Goal: Transaction & Acquisition: Book appointment/travel/reservation

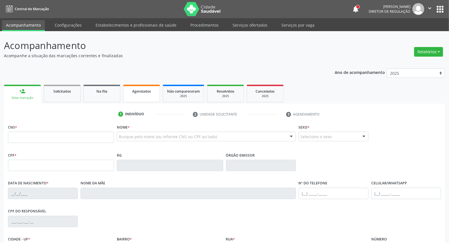
click at [142, 98] on link "Agendados" at bounding box center [141, 94] width 37 height 18
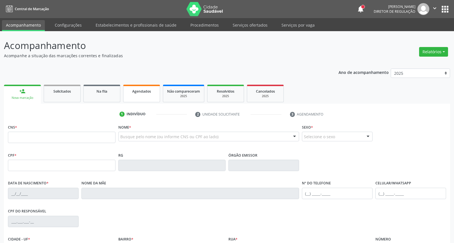
select select "8"
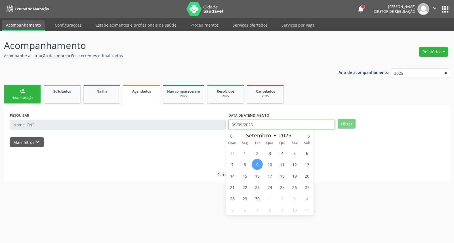
click at [275, 126] on input "09/09/2025" at bounding box center [281, 125] width 106 height 10
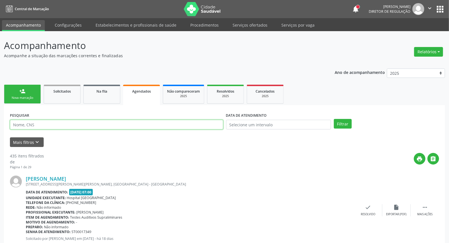
click at [138, 125] on input "text" at bounding box center [116, 125] width 213 height 10
click at [334, 119] on button "Filtrar" at bounding box center [343, 124] width 18 height 10
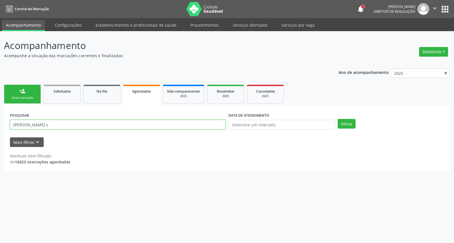
click at [143, 121] on input "lorenzo dos santos s" at bounding box center [118, 125] width 216 height 10
type input "[PERSON_NAME]"
click at [337, 119] on button "Filtrar" at bounding box center [346, 124] width 18 height 10
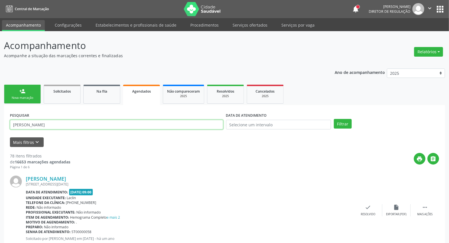
click at [147, 127] on input "[PERSON_NAME]" at bounding box center [116, 125] width 213 height 10
click at [168, 123] on input "[PERSON_NAME]" at bounding box center [116, 125] width 213 height 10
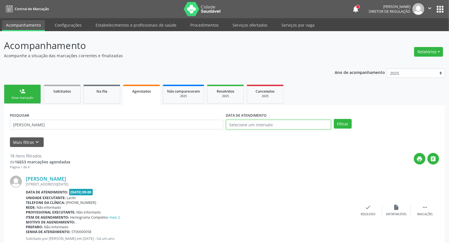
click at [235, 124] on input "text" at bounding box center [278, 125] width 105 height 10
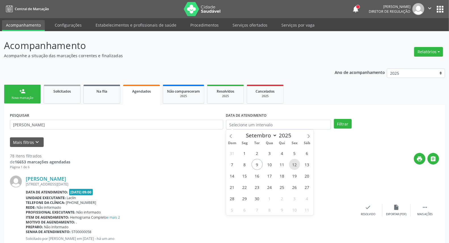
click at [292, 164] on span "12" at bounding box center [294, 164] width 11 height 11
type input "12/09/2025"
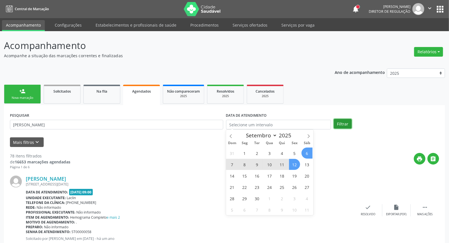
click at [345, 126] on button "Filtrar" at bounding box center [343, 124] width 18 height 10
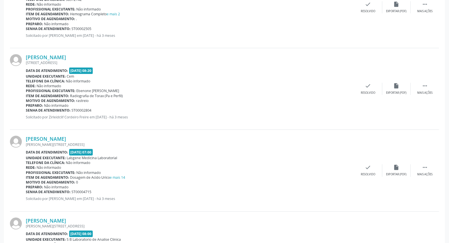
scroll to position [1183, 0]
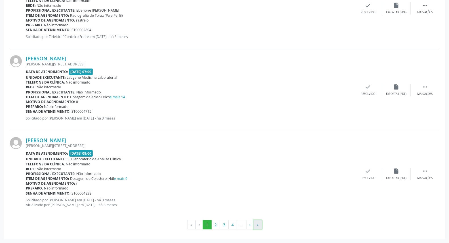
click at [260, 226] on button "»" at bounding box center [258, 225] width 9 height 10
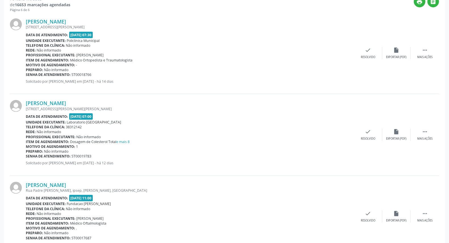
scroll to position [197, 0]
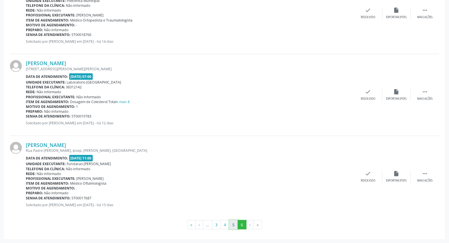
click at [234, 221] on button "5" at bounding box center [233, 225] width 9 height 10
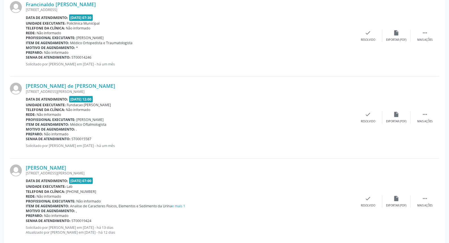
scroll to position [0, 0]
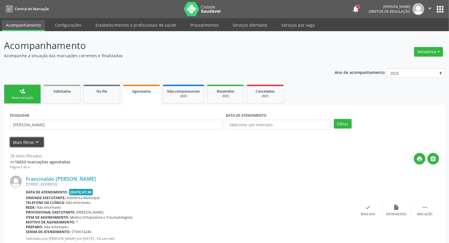
click at [35, 141] on icon "keyboard_arrow_down" at bounding box center [37, 142] width 6 height 6
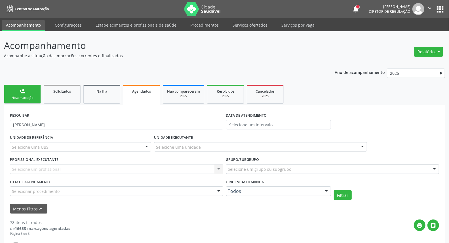
click at [81, 147] on div "Selecione uma UBS" at bounding box center [80, 147] width 141 height 10
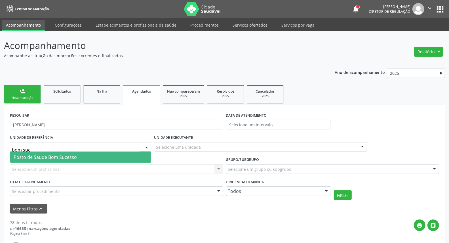
type input "bom suce"
click at [20, 156] on span "Posto de Saude Bom Sucesso" at bounding box center [45, 157] width 63 height 6
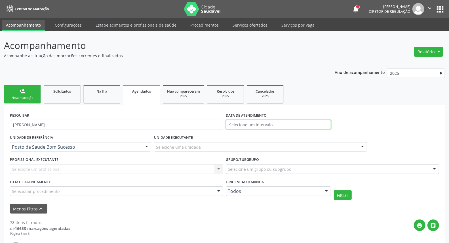
click at [250, 123] on input "text" at bounding box center [278, 125] width 105 height 10
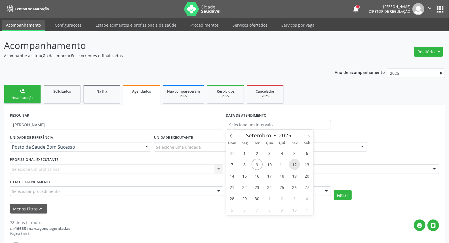
click at [294, 164] on span "12" at bounding box center [294, 164] width 11 height 11
type input "12/09/2025"
click at [350, 194] on button "Filtrar" at bounding box center [343, 196] width 18 height 10
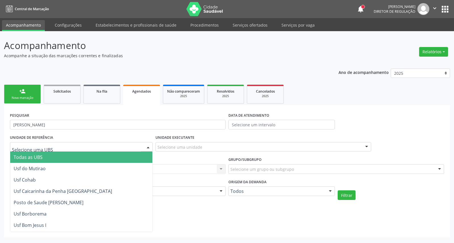
click at [58, 159] on span "Todas as UBS" at bounding box center [87, 157] width 155 height 11
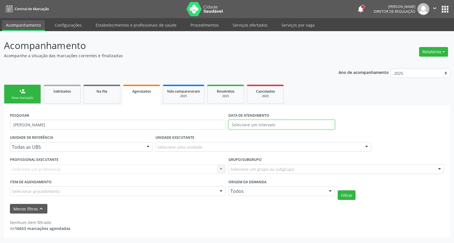
click at [311, 128] on input "text" at bounding box center [281, 125] width 106 height 10
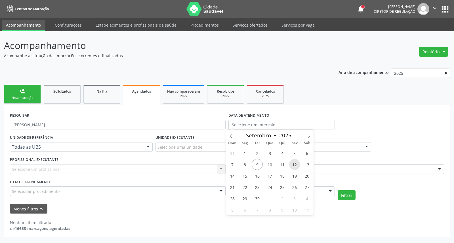
click at [292, 164] on span "12" at bounding box center [294, 164] width 11 height 11
type input "12/09/2025"
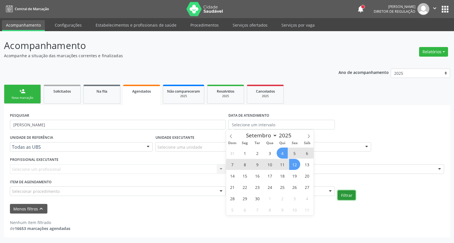
click at [350, 195] on button "Filtrar" at bounding box center [346, 196] width 18 height 10
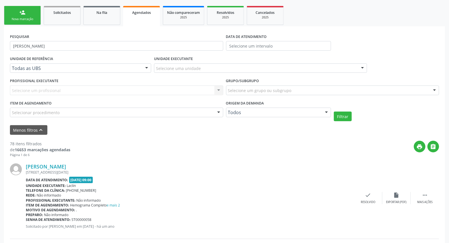
scroll to position [47, 0]
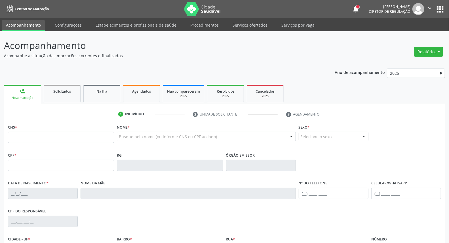
click at [137, 90] on span "Agendados" at bounding box center [141, 91] width 19 height 5
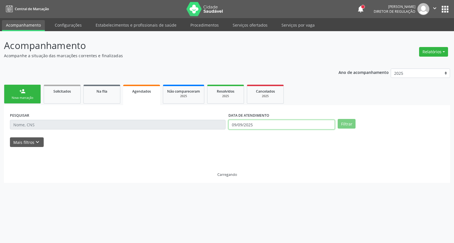
click at [282, 125] on input "09/09/2025" at bounding box center [281, 125] width 106 height 10
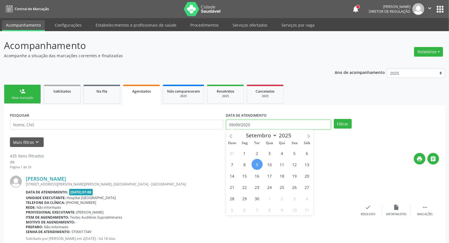
click at [282, 125] on input "09/09/2025" at bounding box center [278, 125] width 105 height 10
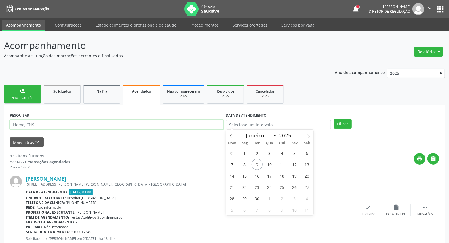
click at [141, 124] on input "text" at bounding box center [116, 125] width 213 height 10
paste input "898005843402624"
type input "898005843402624"
click at [334, 119] on button "Filtrar" at bounding box center [343, 124] width 18 height 10
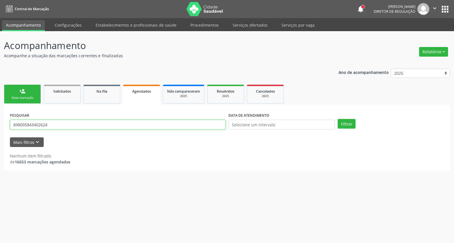
click at [70, 125] on input "898005843402624" at bounding box center [118, 125] width 216 height 10
click at [69, 125] on input "898005843402624" at bounding box center [118, 125] width 216 height 10
type input "[PERSON_NAME]"
click at [337, 119] on button "Filtrar" at bounding box center [346, 124] width 18 height 10
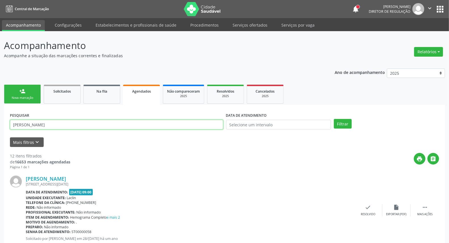
drag, startPoint x: 0, startPoint y: 141, endPoint x: 0, endPoint y: 136, distance: 5.1
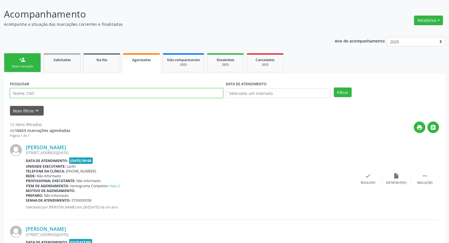
click at [169, 97] on input "text" at bounding box center [116, 93] width 213 height 10
click at [98, 95] on input "text" at bounding box center [116, 93] width 213 height 10
click at [58, 91] on input "text" at bounding box center [116, 93] width 213 height 10
click at [39, 93] on input "text" at bounding box center [116, 93] width 213 height 10
click at [20, 65] on div "Nova marcação" at bounding box center [22, 66] width 28 height 4
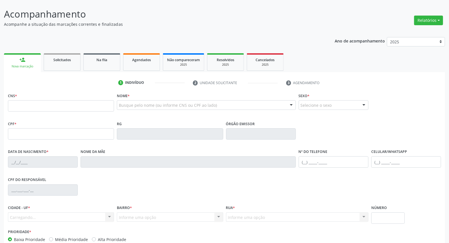
click at [19, 62] on link "person_add Nova marcação" at bounding box center [22, 62] width 37 height 19
click at [33, 108] on input "text" at bounding box center [61, 105] width 106 height 11
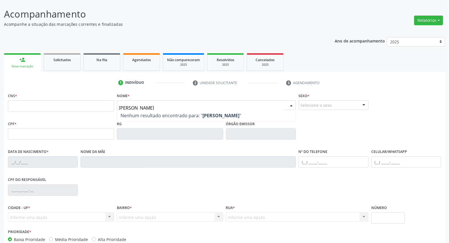
type input "[PERSON_NAME]"
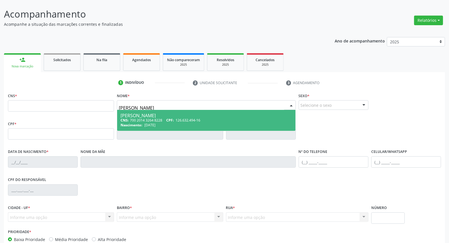
click at [160, 113] on div "[PERSON_NAME]" at bounding box center [206, 115] width 171 height 5
type input "700 2014 3264 8228"
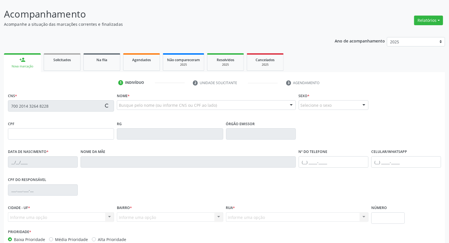
scroll to position [64, 0]
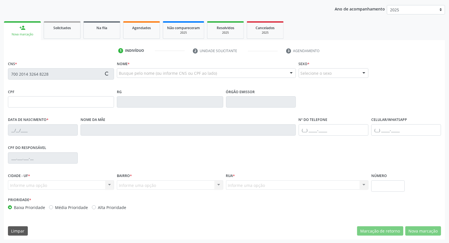
type input "126.632.494-16"
type input "[DATE]"
type input "[PERSON_NAME]"
type input "[PHONE_NUMBER]"
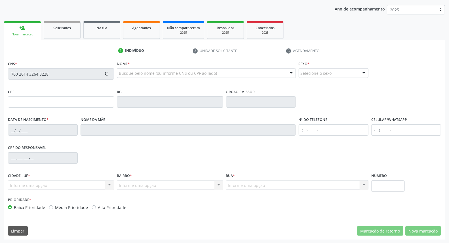
type input "408.021.594-00"
type input "53"
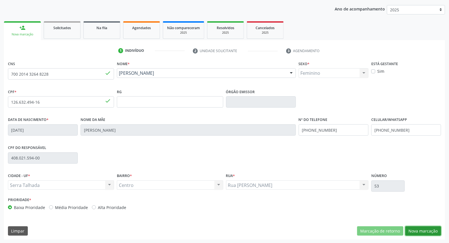
drag, startPoint x: 416, startPoint y: 233, endPoint x: 408, endPoint y: 227, distance: 9.5
click at [415, 232] on button "Nova marcação" at bounding box center [423, 232] width 36 height 10
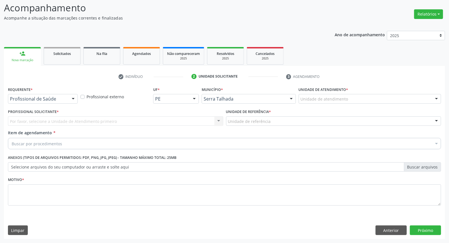
scroll to position [37, 0]
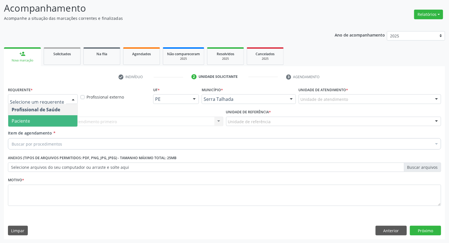
click at [47, 122] on span "Paciente" at bounding box center [42, 120] width 69 height 11
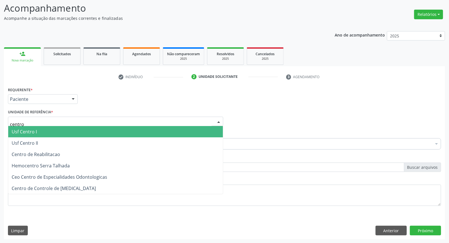
type input "centro"
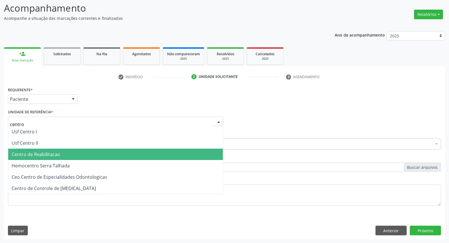
click at [64, 155] on span "Centro de Reabilitacao" at bounding box center [115, 154] width 215 height 11
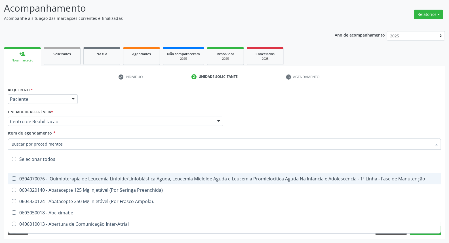
click at [55, 143] on input "Item de agendamento *" at bounding box center [222, 143] width 420 height 11
type input "n"
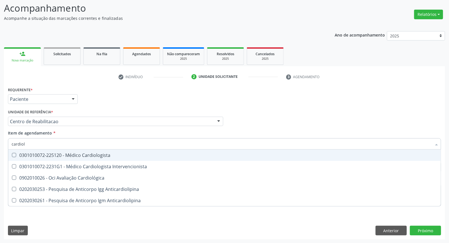
type input "cardiolo"
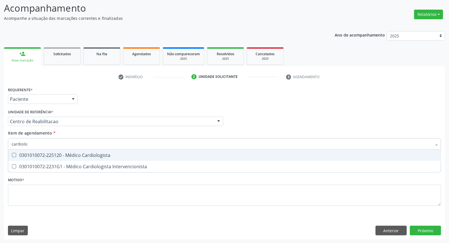
click at [56, 155] on div "0301010072-225120 - Médico Cardiologista" at bounding box center [225, 155] width 426 height 5
checkbox Cardiologista "true"
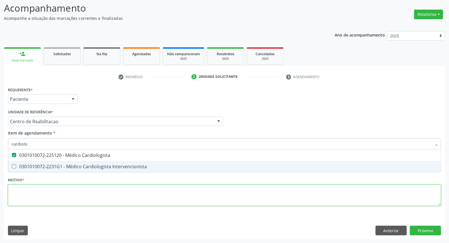
click at [36, 191] on div "Requerente * Paciente Profissional de Saúde Paciente Nenhum resultado encontrad…" at bounding box center [224, 150] width 433 height 128
checkbox Intervencionista "true"
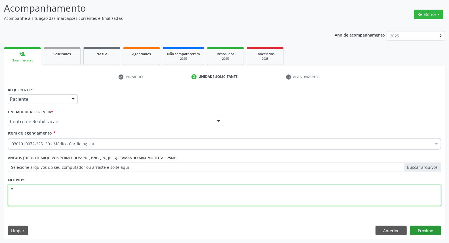
type textarea "*"
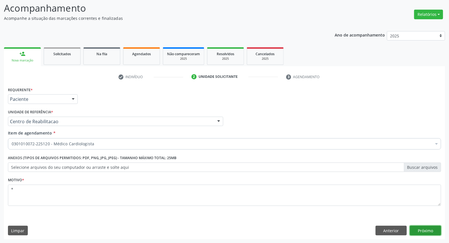
click at [417, 234] on button "Próximo" at bounding box center [425, 231] width 31 height 10
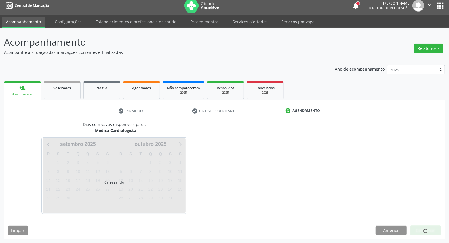
scroll to position [3, 0]
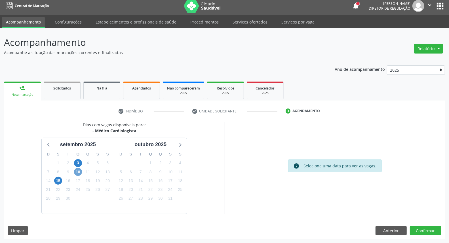
click at [76, 173] on span "10" at bounding box center [78, 172] width 8 height 8
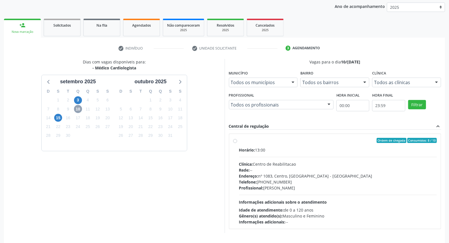
scroll to position [85, 0]
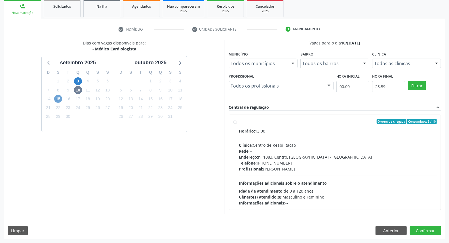
click at [58, 101] on span "15" at bounding box center [58, 99] width 8 height 8
click at [289, 119] on div "Ordem de chegada Consumidos: 3 / 15" at bounding box center [338, 121] width 198 height 5
click at [237, 119] on input "Ordem de chegada Consumidos: 3 / 15 Horário: 07:00 Clínica: Jaifabio Clinica Ca…" at bounding box center [235, 121] width 4 height 5
radio input "true"
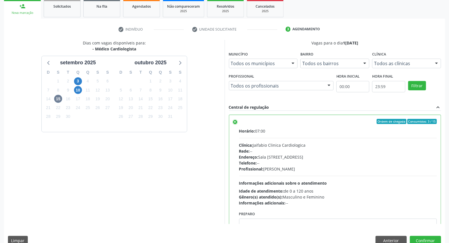
scroll to position [28, 0]
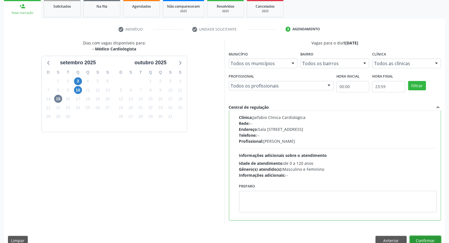
click at [432, 239] on button "Confirmar" at bounding box center [425, 241] width 31 height 10
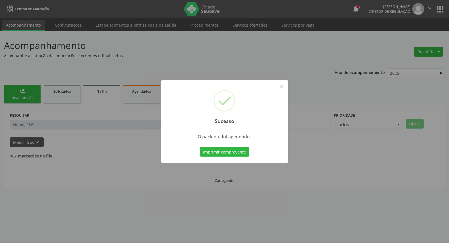
scroll to position [0, 0]
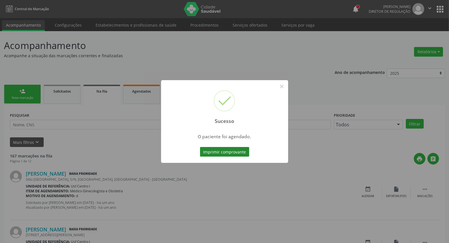
click at [214, 152] on button "Imprimir comprovante" at bounding box center [224, 152] width 49 height 10
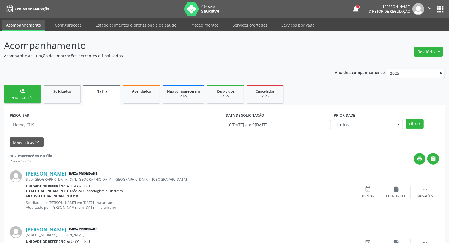
click at [29, 92] on link "person_add Nova marcação" at bounding box center [22, 94] width 37 height 19
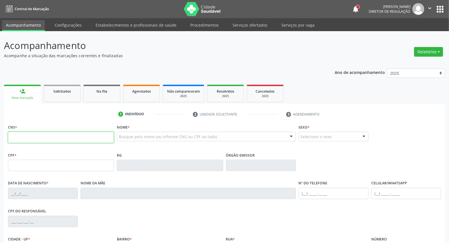
click at [83, 138] on input "text" at bounding box center [61, 137] width 106 height 11
paste input "708 1048 1775 1710"
type input "708 1048 1775 1710"
type input "498.373.818-50"
type input "[DATE]"
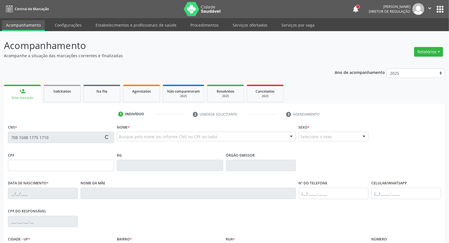
type input "[PERSON_NAME][DATE]"
type input "[PHONE_NUMBER]"
type input "844.056.434-15"
type input "S/N"
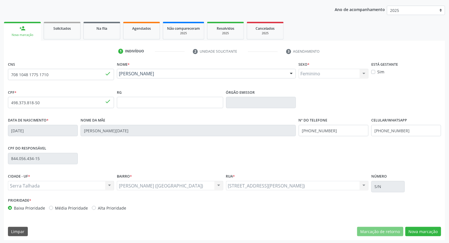
scroll to position [64, 0]
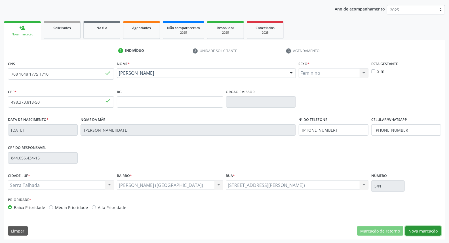
click at [423, 233] on button "Nova marcação" at bounding box center [423, 232] width 36 height 10
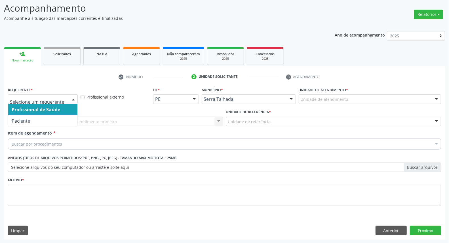
click at [65, 94] on div at bounding box center [43, 99] width 70 height 10
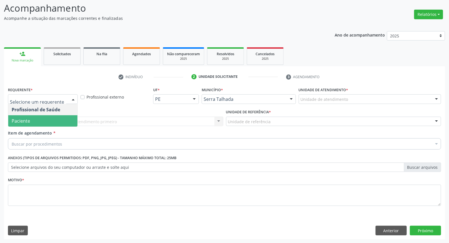
click at [53, 123] on span "Paciente" at bounding box center [42, 120] width 69 height 11
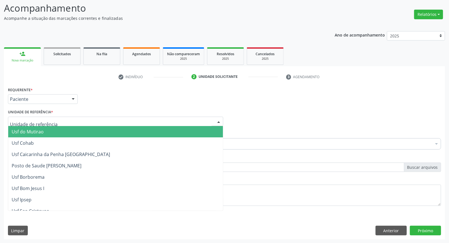
click at [55, 121] on div at bounding box center [115, 122] width 215 height 10
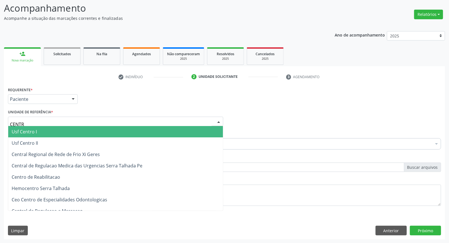
type input "CENTRO"
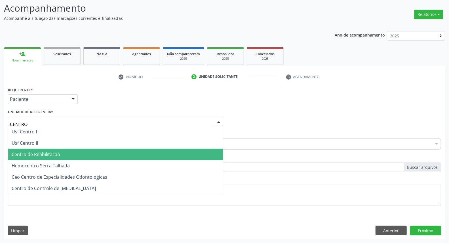
click at [56, 152] on span "Centro de Reabilitacao" at bounding box center [36, 154] width 48 height 6
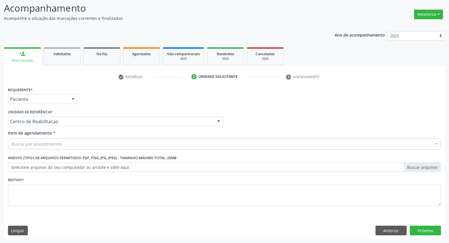
click at [141, 138] on div "Buscar por procedimentos" at bounding box center [224, 143] width 433 height 11
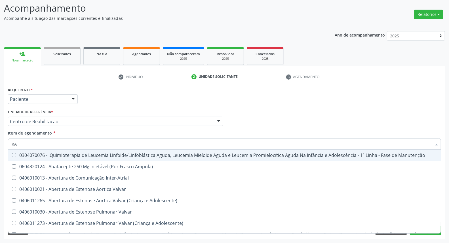
type input "R"
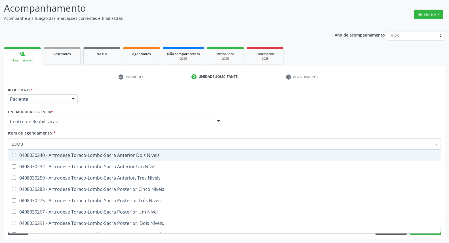
type input "LOMBO"
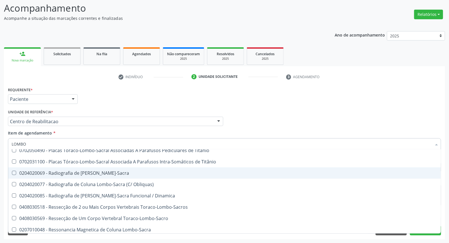
scroll to position [189, 0]
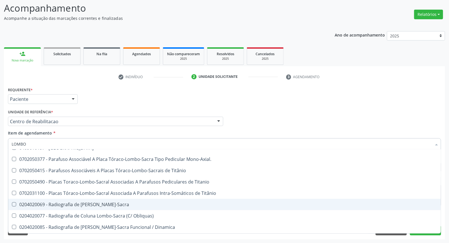
click at [148, 204] on div "0204020069 - Radiografia de [PERSON_NAME]-Sacra" at bounding box center [225, 204] width 426 height 5
checkbox Lombo-Sacra "true"
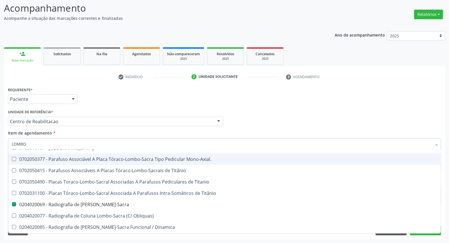
click at [341, 121] on div "Profissional Solicitante Por favor, selecione a Unidade de Atendimento primeiro…" at bounding box center [225, 119] width 436 height 22
checkbox Nível "true"
checkbox Lombo-Sacra "false"
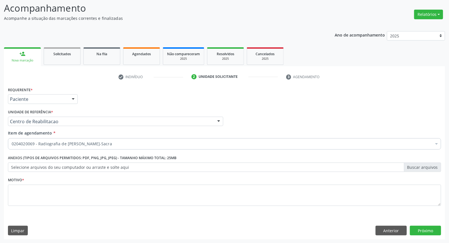
scroll to position [0, 0]
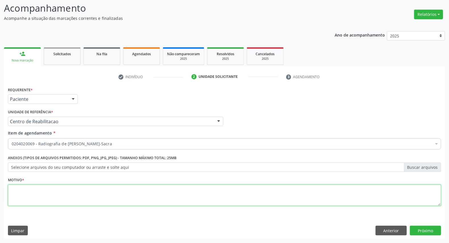
click at [75, 192] on textarea at bounding box center [224, 196] width 433 height 22
type textarea "*"
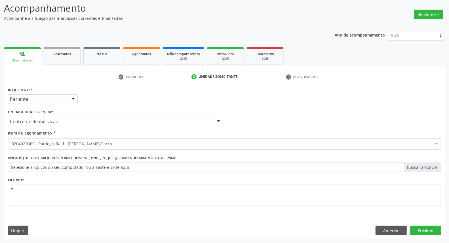
click at [429, 236] on div "Requerente * Paciente Profissional de Saúde Paciente Nenhum resultado encontrad…" at bounding box center [224, 163] width 441 height 154
click at [429, 234] on button "Próximo" at bounding box center [425, 231] width 31 height 10
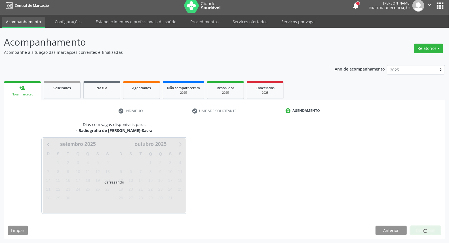
scroll to position [3, 0]
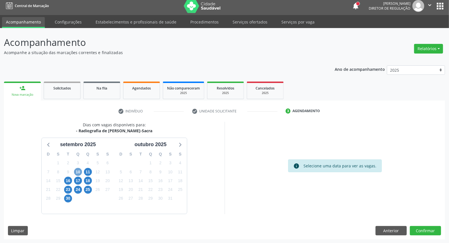
click at [78, 173] on span "10" at bounding box center [78, 172] width 8 height 8
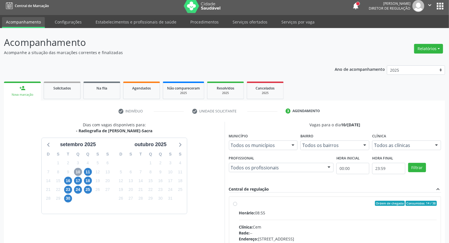
scroll to position [35, 0]
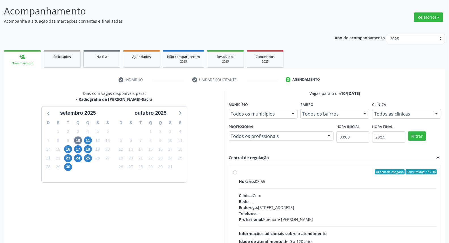
drag, startPoint x: 288, startPoint y: 179, endPoint x: 302, endPoint y: 163, distance: 21.3
click at [288, 179] on div "Horário: 08:55" at bounding box center [338, 182] width 198 height 6
click at [237, 175] on input "Ordem de chegada Consumidos: 14 / 38 Horário: 08:55 Clínica: Cem Rede: -- Ender…" at bounding box center [235, 172] width 4 height 5
radio input "true"
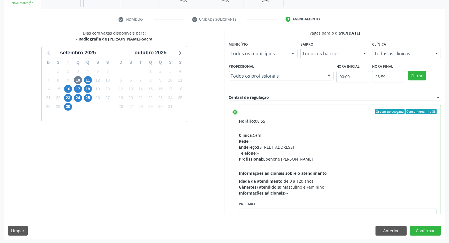
scroll to position [28, 0]
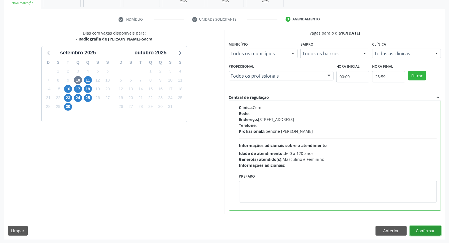
click at [418, 232] on button "Confirmar" at bounding box center [425, 231] width 31 height 10
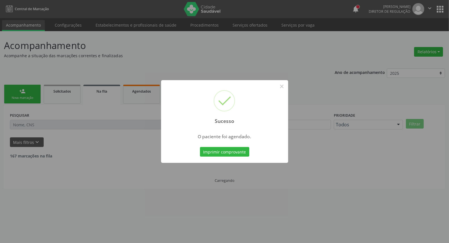
scroll to position [0, 0]
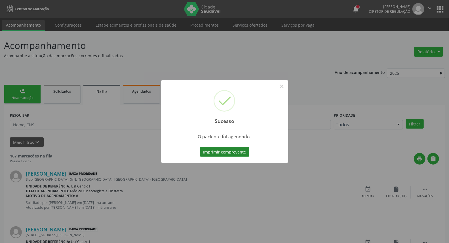
click at [230, 152] on button "Imprimir comprovante" at bounding box center [224, 152] width 49 height 10
